Goal: Check status: Check status

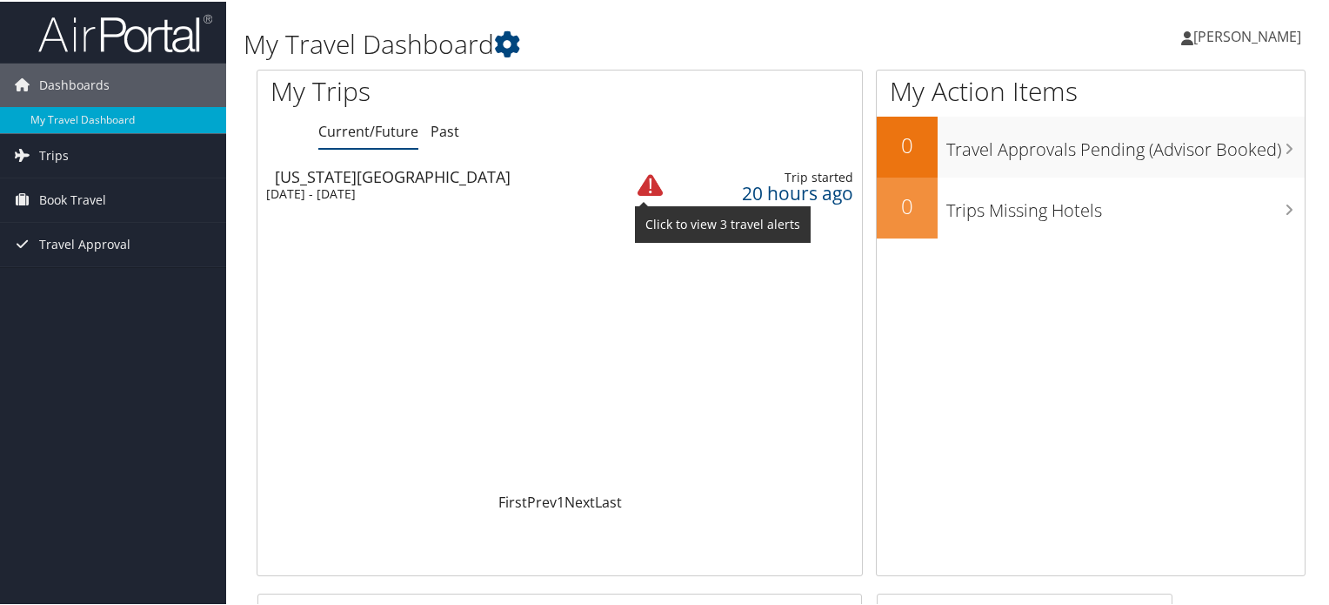
click at [645, 186] on img at bounding box center [650, 183] width 25 height 25
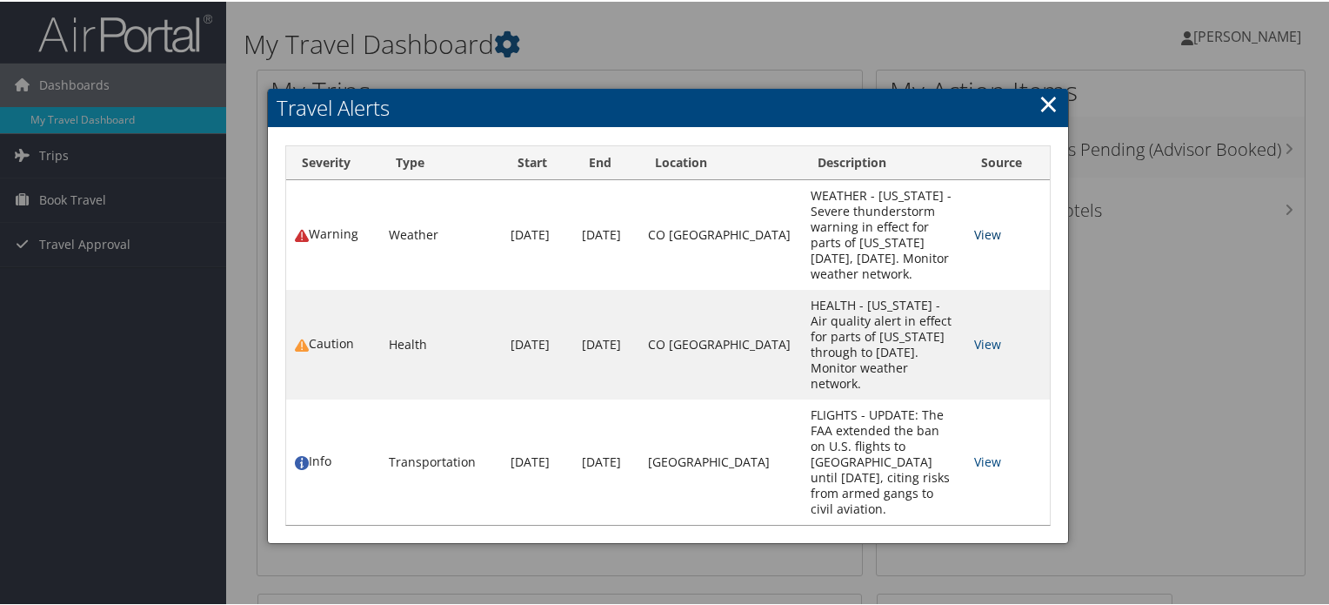
click at [974, 241] on link "View" at bounding box center [987, 232] width 27 height 17
click at [1052, 97] on link "×" at bounding box center [1049, 101] width 20 height 35
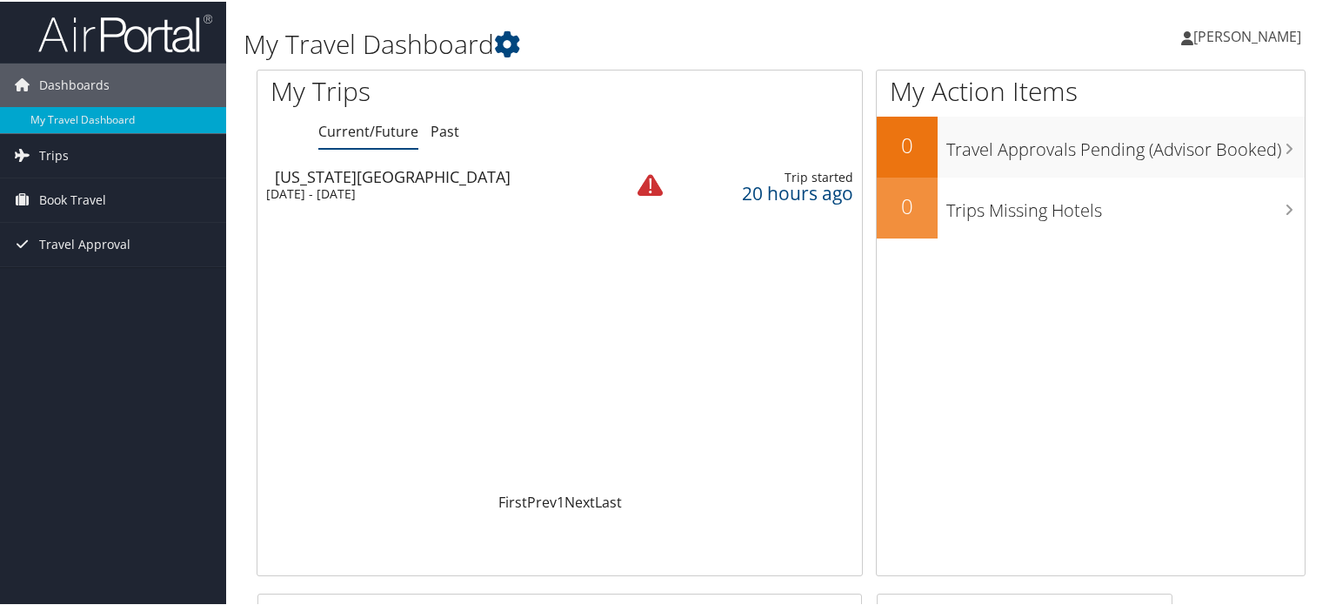
click at [386, 136] on link "Current/Future" at bounding box center [368, 129] width 100 height 19
click at [352, 168] on div "[US_STATE][GEOGRAPHIC_DATA]" at bounding box center [441, 175] width 332 height 16
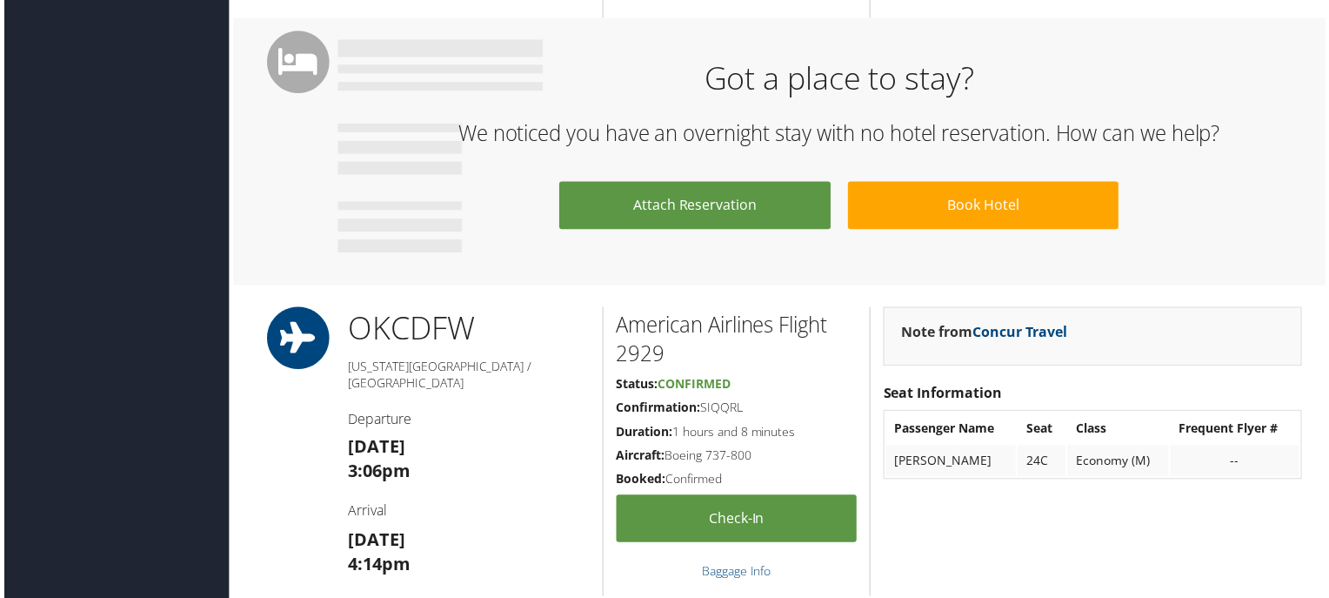
scroll to position [1263, 0]
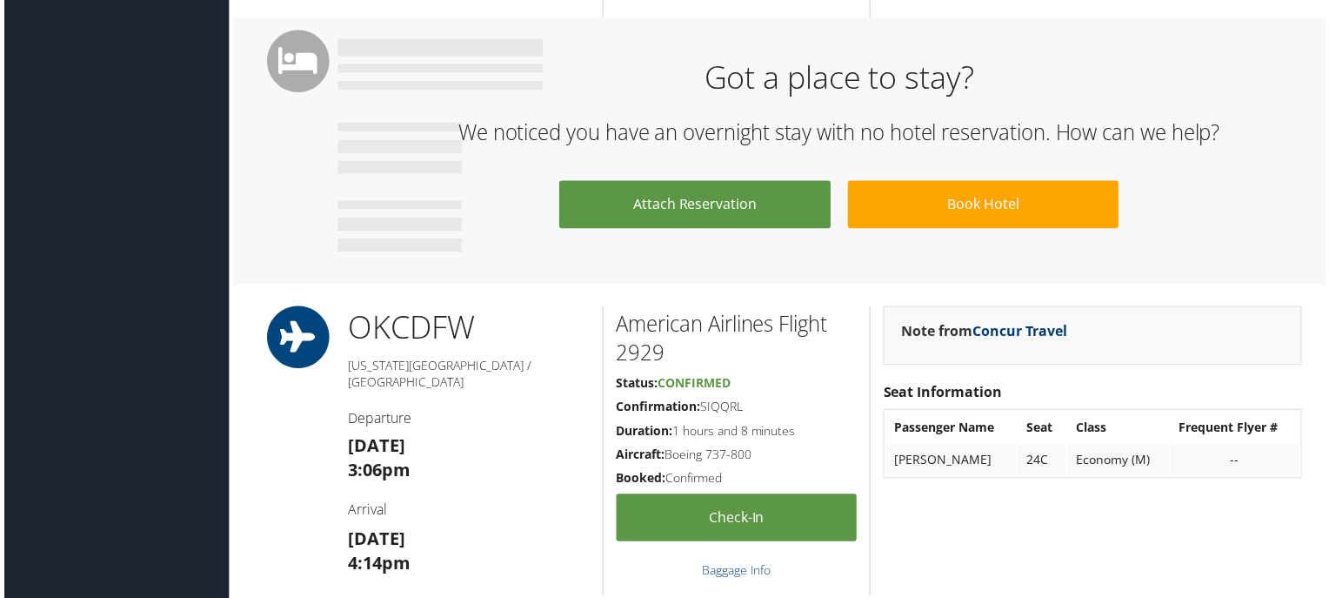
click at [1011, 330] on link "Concur Travel" at bounding box center [1022, 333] width 96 height 19
click at [1039, 273] on div "Got a place to stay? We noticed you have an overnight stay with no hotel reserv…" at bounding box center [781, 151] width 1101 height 269
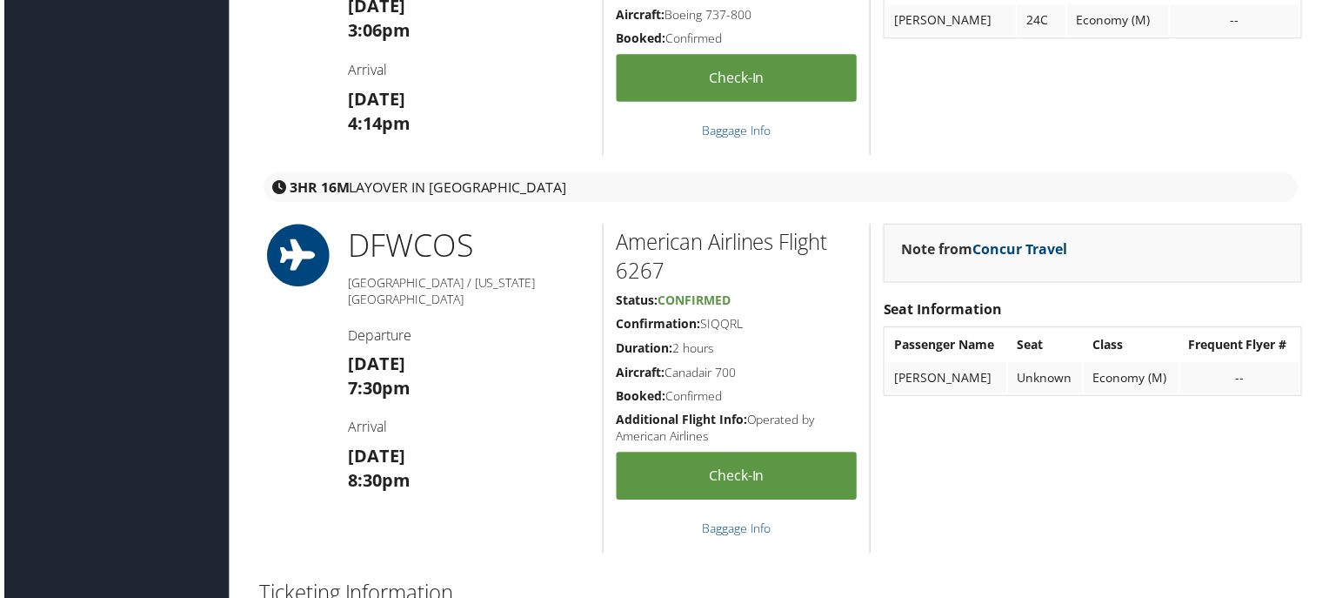
scroll to position [1705, 0]
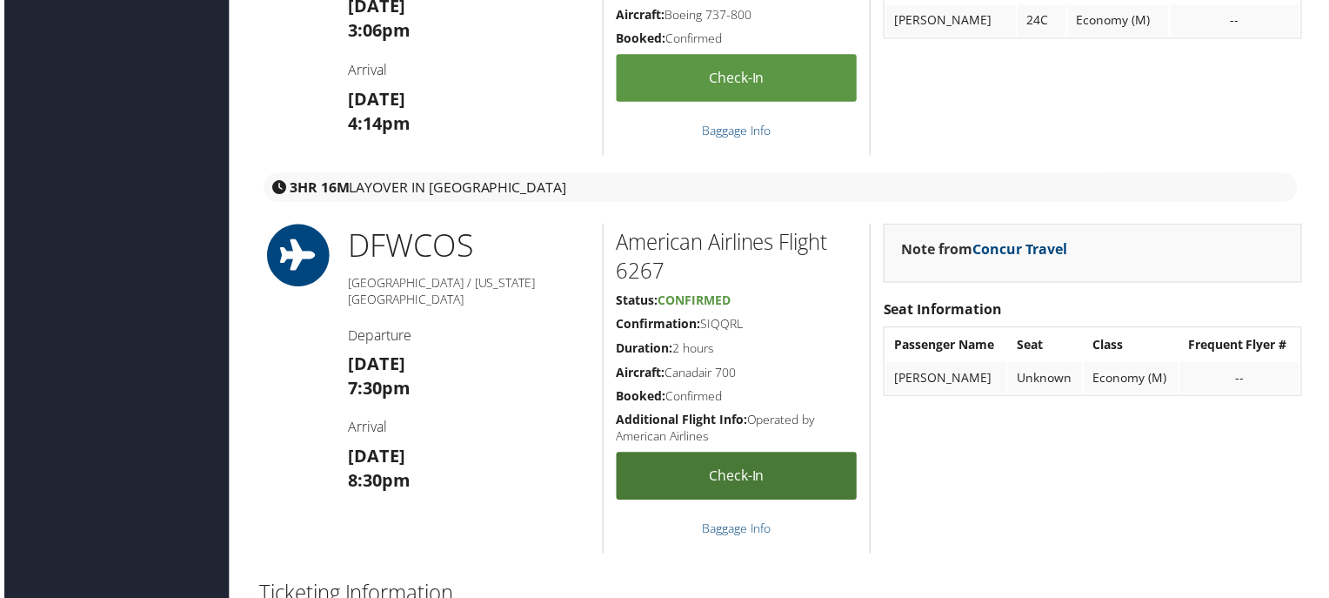
click at [754, 478] on link "Check-in" at bounding box center [737, 479] width 242 height 48
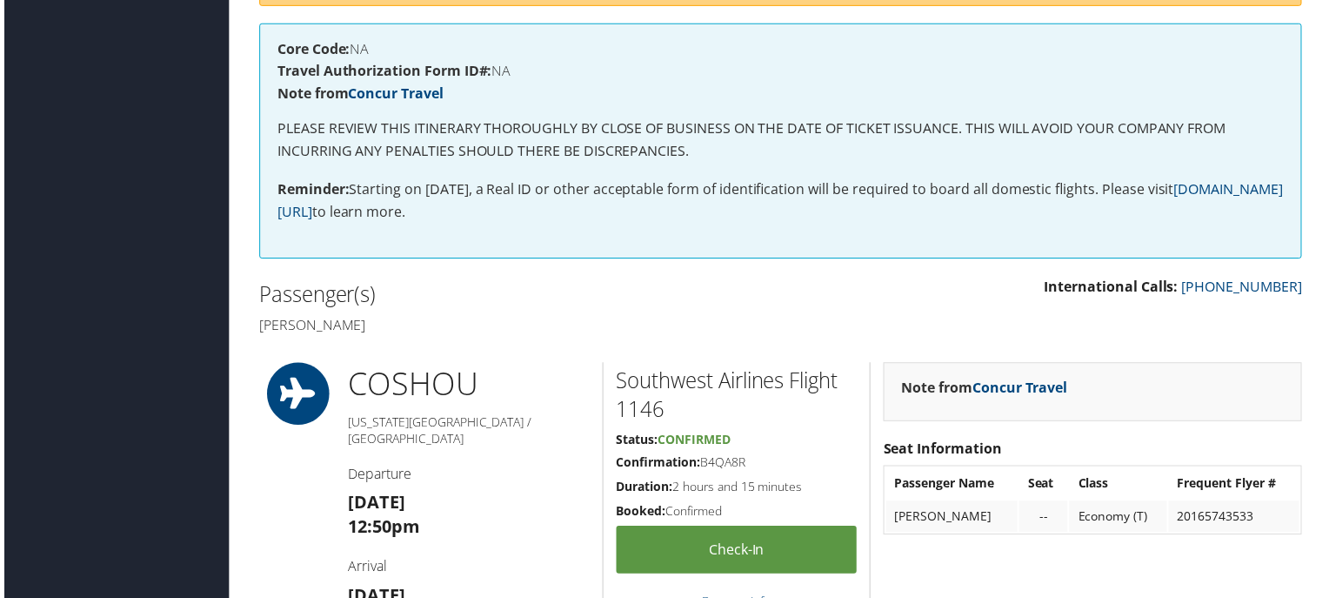
scroll to position [0, 0]
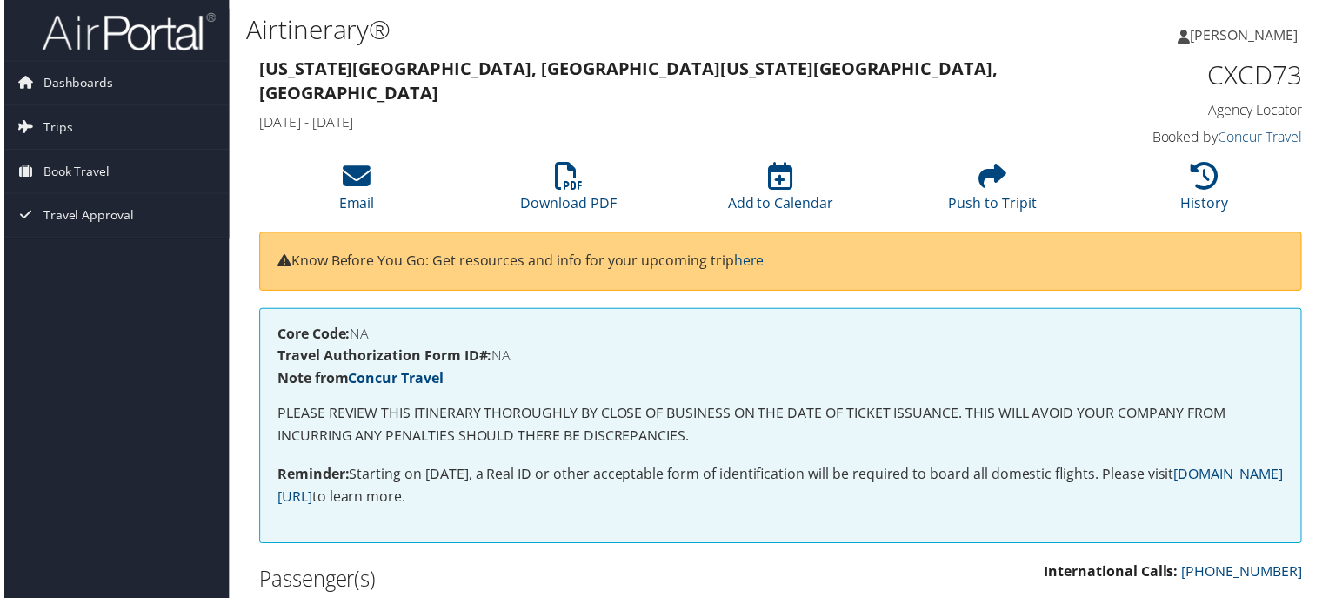
click at [1207, 38] on span "[PERSON_NAME]" at bounding box center [1247, 34] width 108 height 19
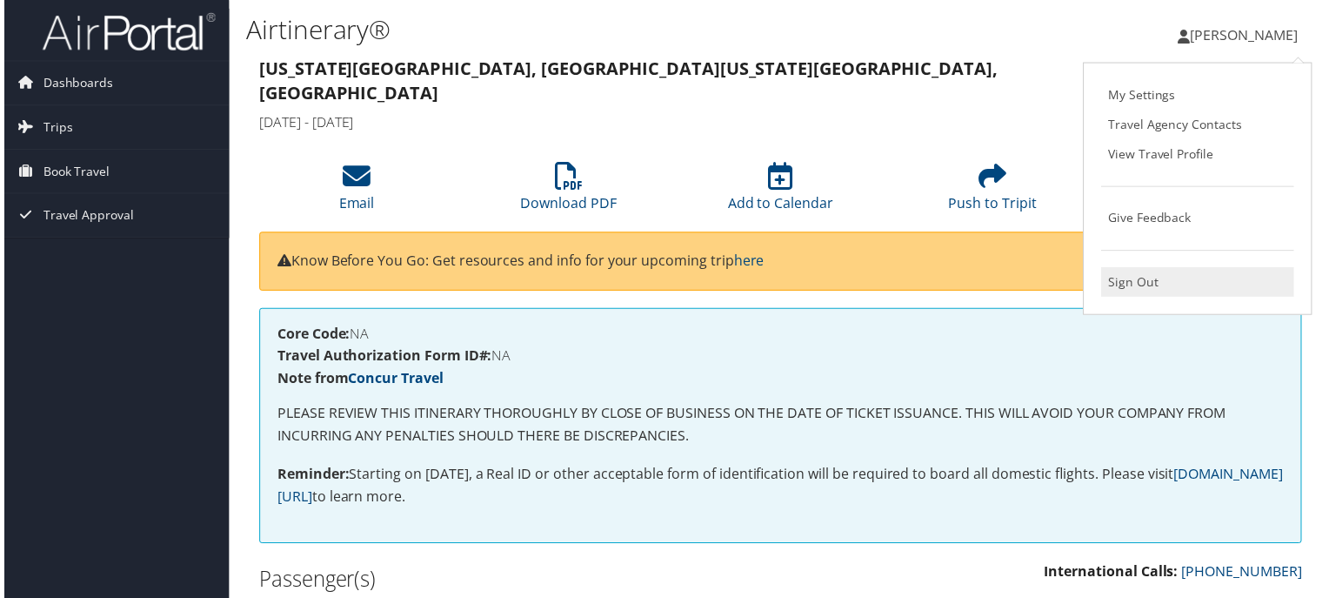
click at [1155, 284] on link "Sign Out" at bounding box center [1201, 284] width 194 height 30
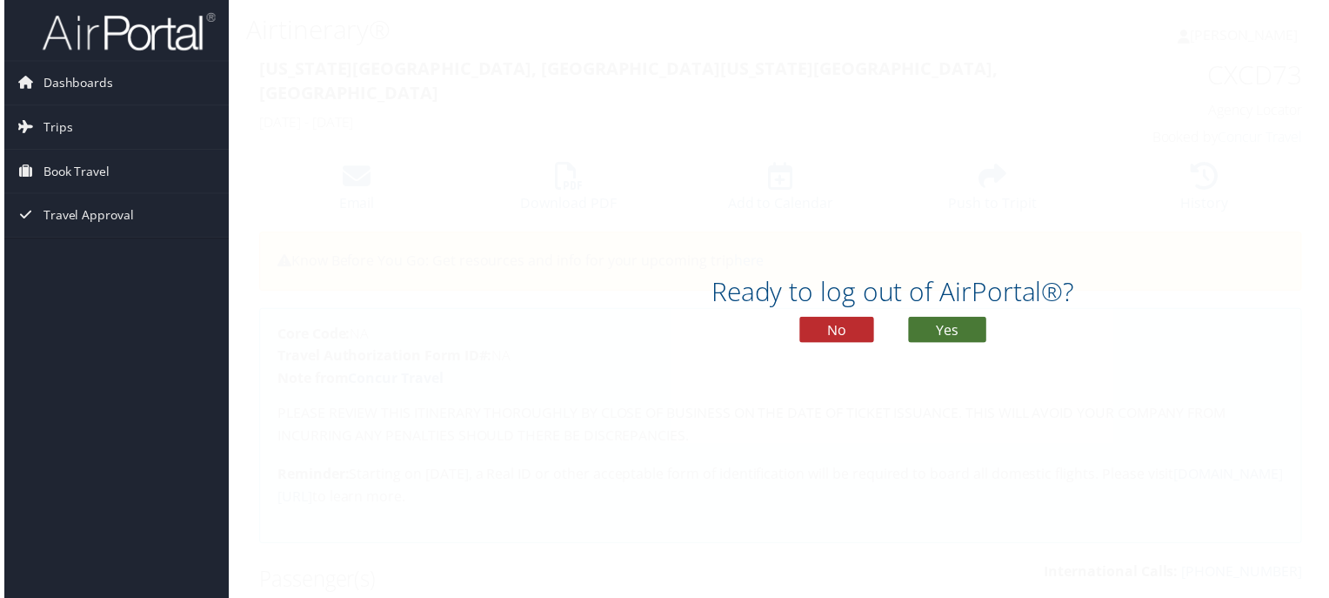
click at [952, 337] on button "Yes" at bounding box center [949, 331] width 78 height 26
